Goal: Task Accomplishment & Management: Manage account settings

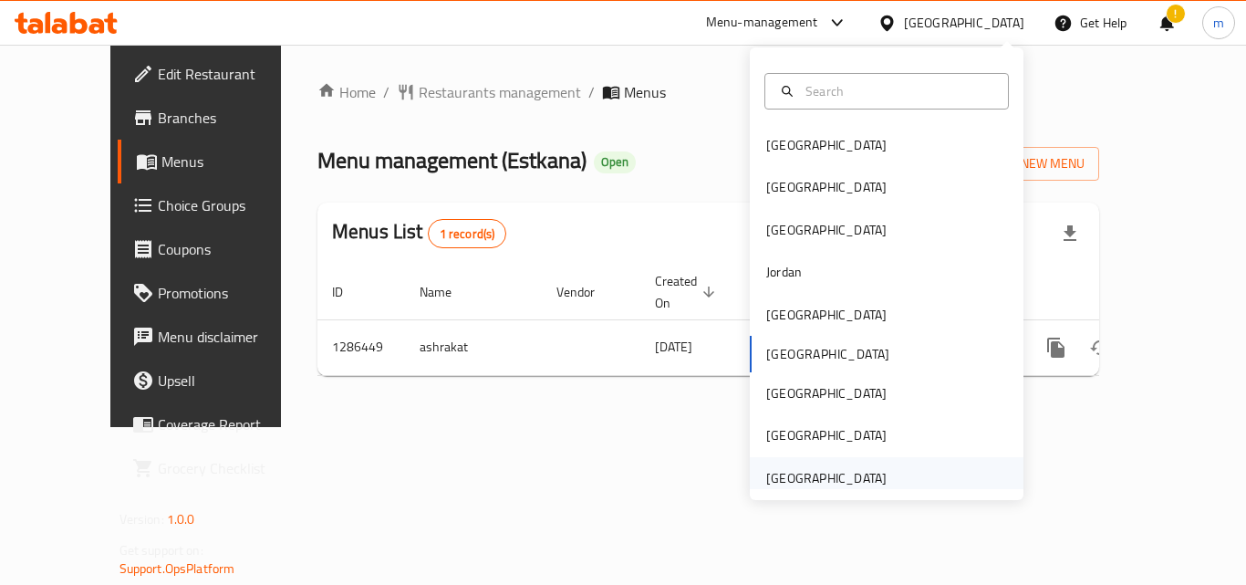
click at [803, 471] on div "[GEOGRAPHIC_DATA]" at bounding box center [826, 478] width 120 height 20
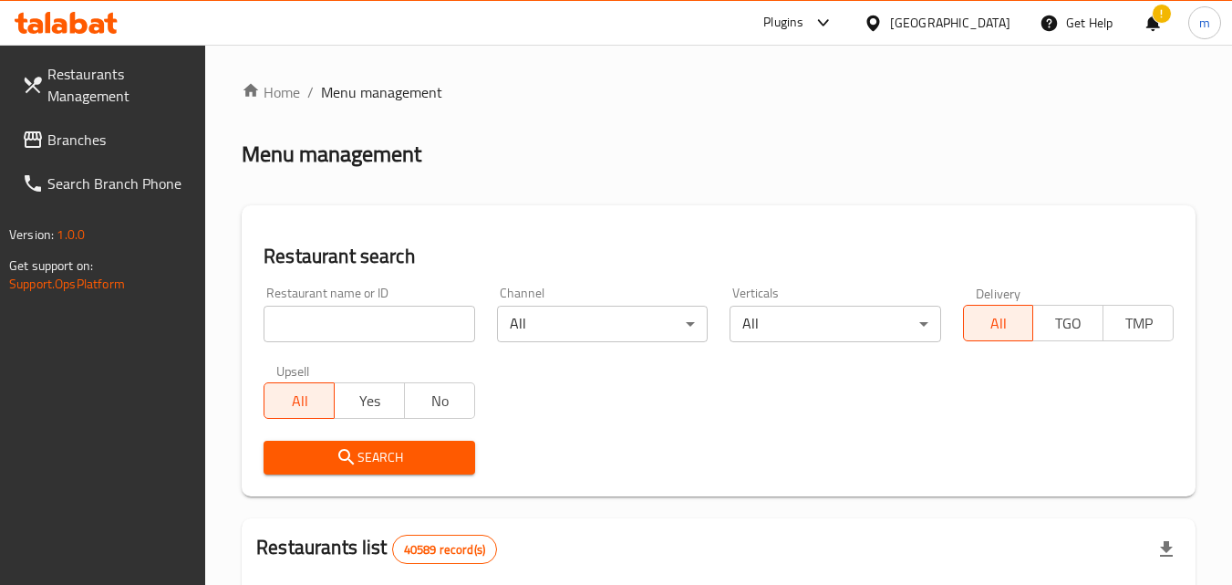
click at [104, 150] on span "Branches" at bounding box center [119, 140] width 144 height 22
